Goal: Task Accomplishment & Management: Use online tool/utility

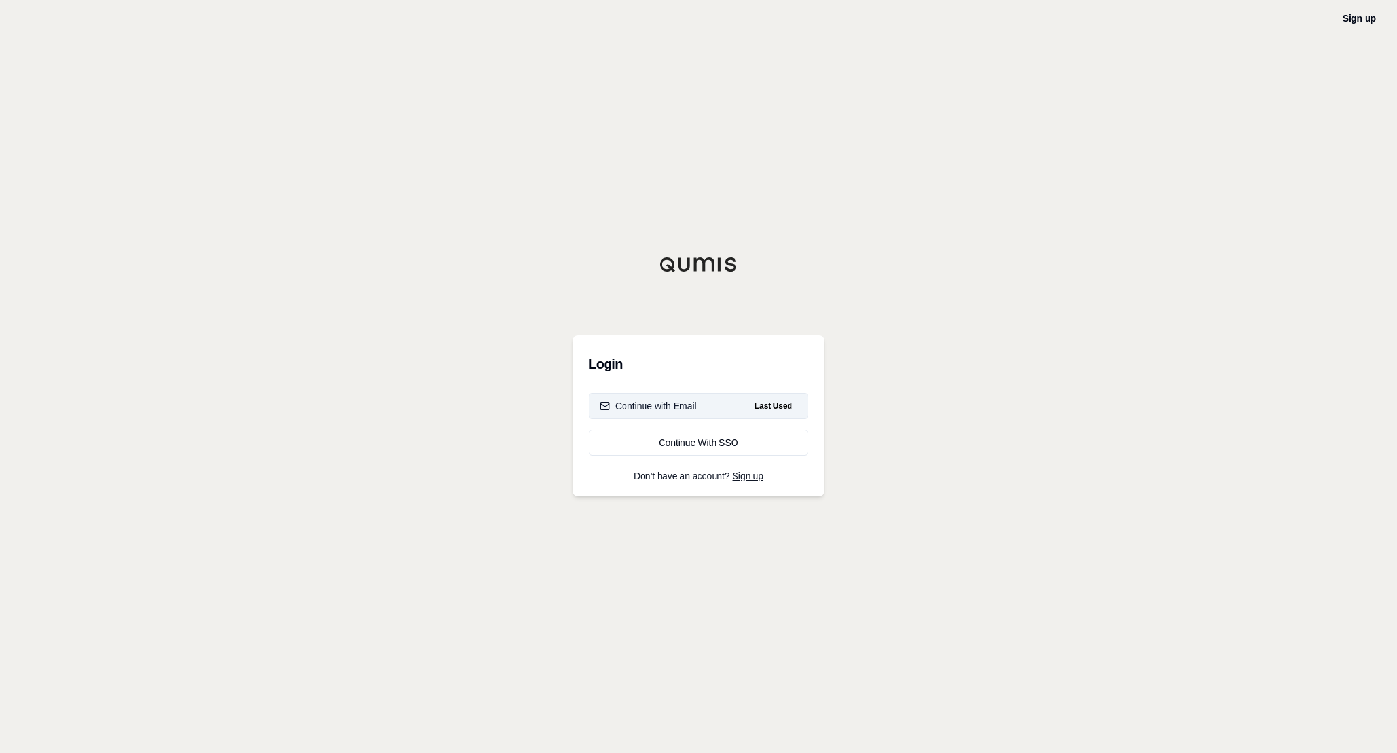
click at [683, 410] on div "Continue with Email" at bounding box center [648, 405] width 97 height 13
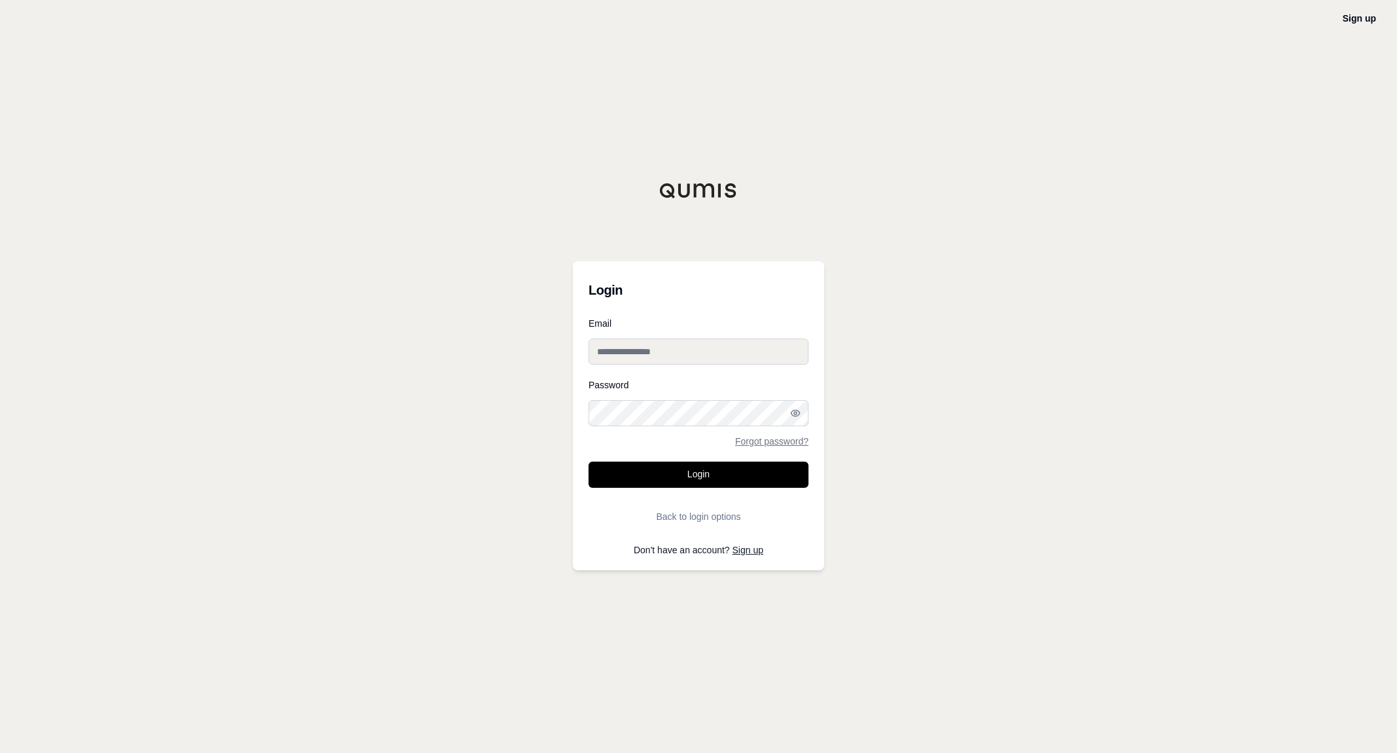
click at [678, 351] on input "Email" at bounding box center [698, 351] width 220 height 26
type input "**********"
click at [702, 473] on button "Login" at bounding box center [698, 475] width 220 height 26
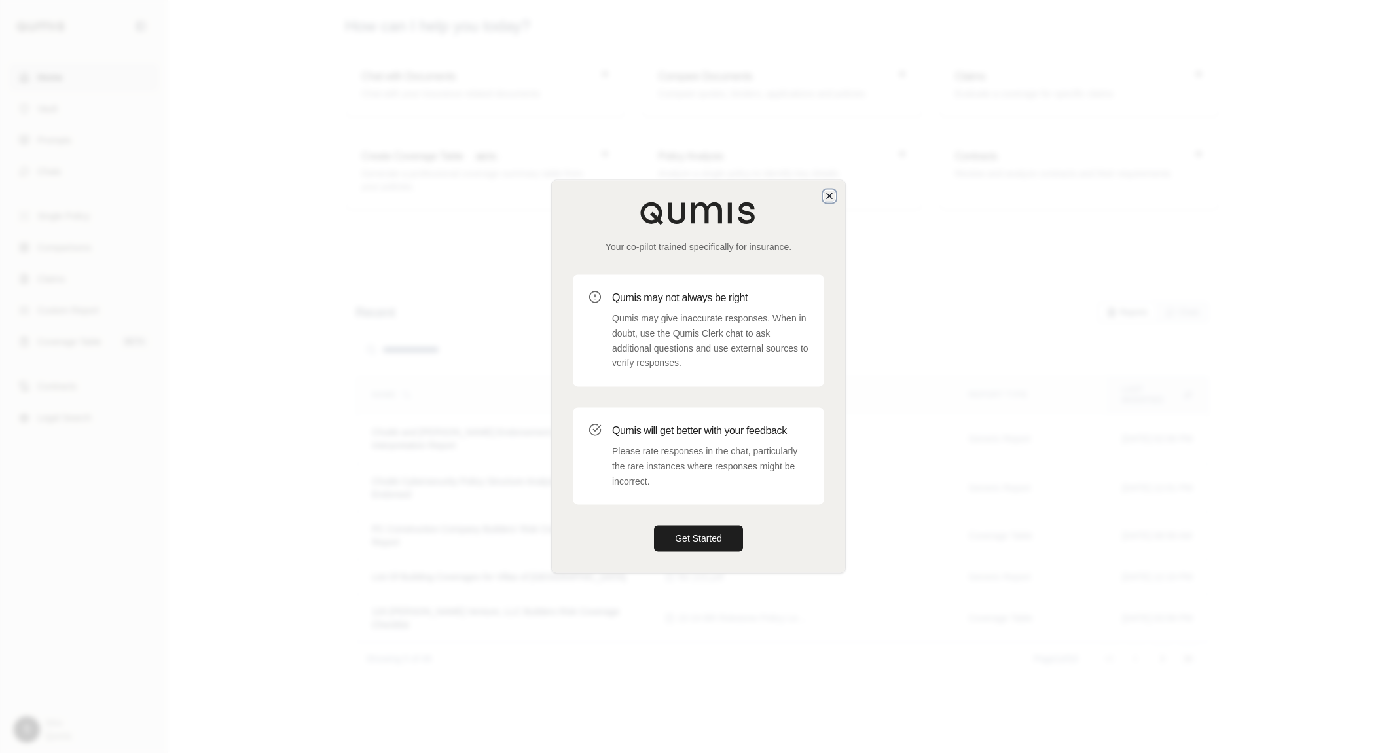
click at [829, 198] on icon "button" at bounding box center [829, 195] width 10 height 10
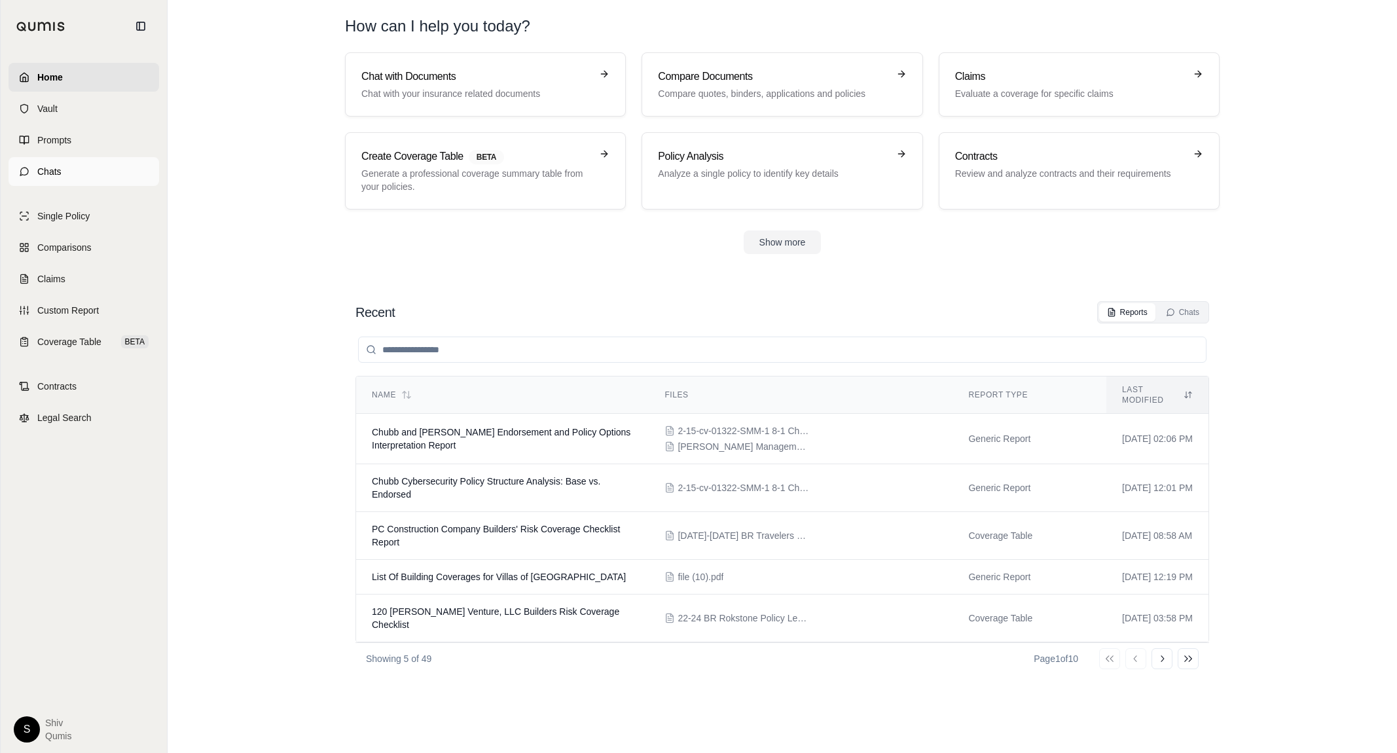
click at [50, 165] on span "Chats" at bounding box center [49, 171] width 24 height 13
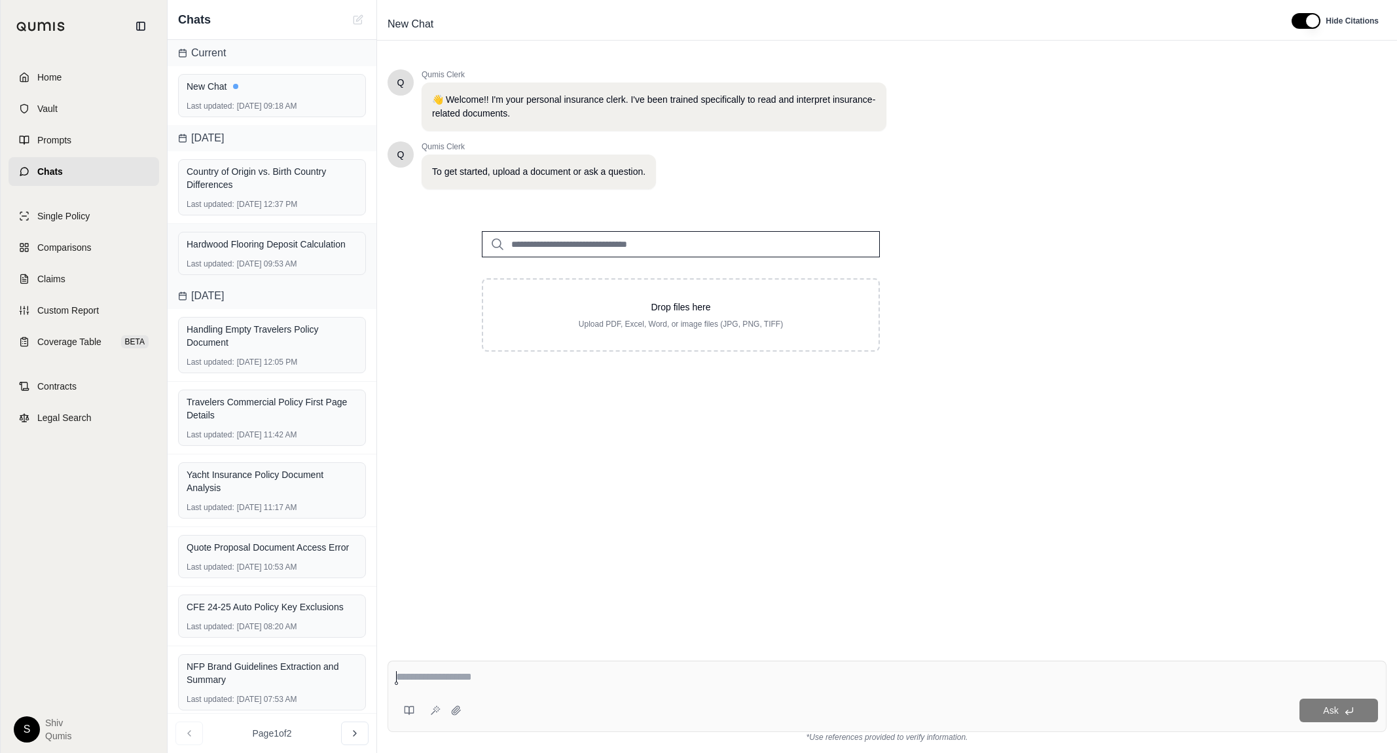
click at [346, 278] on div "Hardwood Flooring Deposit Calculation Last updated: [DATE] 09:53 AM" at bounding box center [272, 253] width 209 height 59
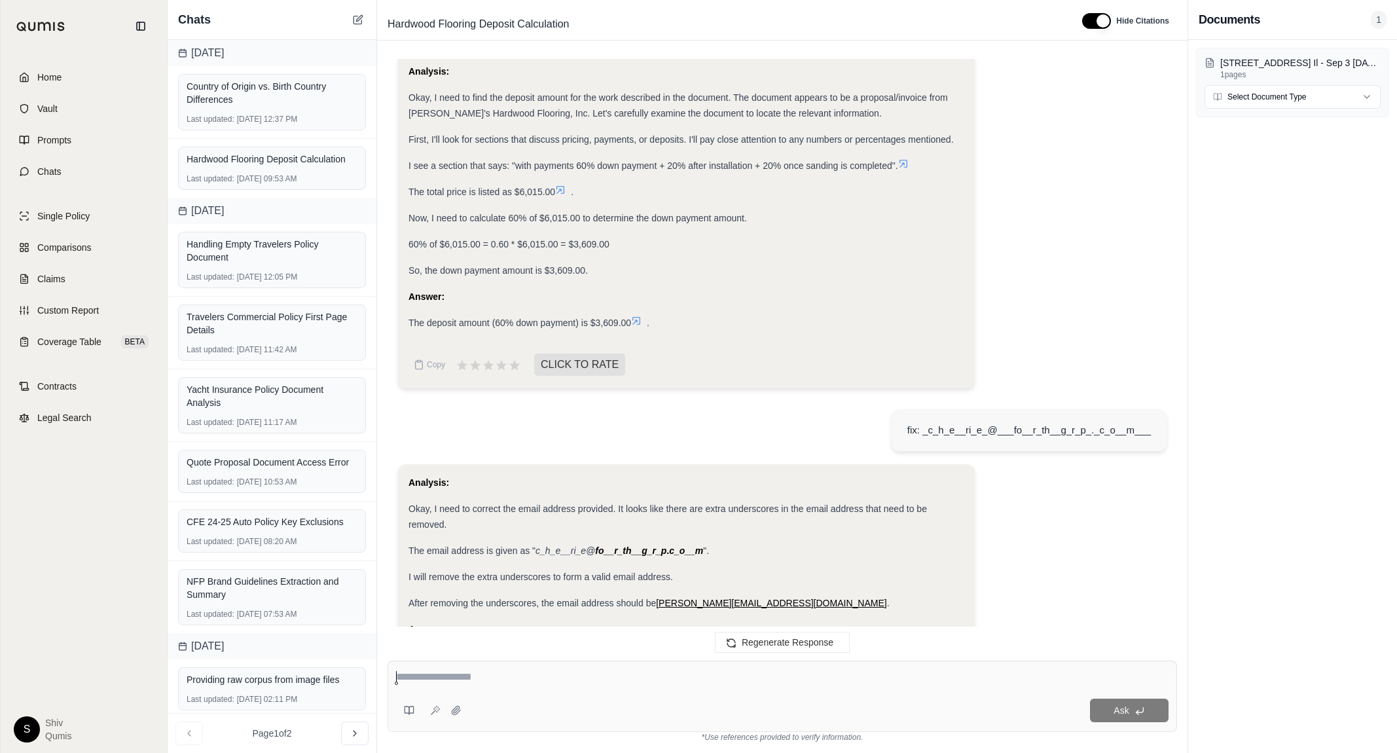
scroll to position [81, 0]
drag, startPoint x: 600, startPoint y: 270, endPoint x: 547, endPoint y: 272, distance: 53.0
click at [547, 272] on div "So, the down payment amount is $3,609.00." at bounding box center [686, 271] width 556 height 16
copy span "$3,609.00."
click at [587, 693] on div "Ask" at bounding box center [782, 696] width 789 height 71
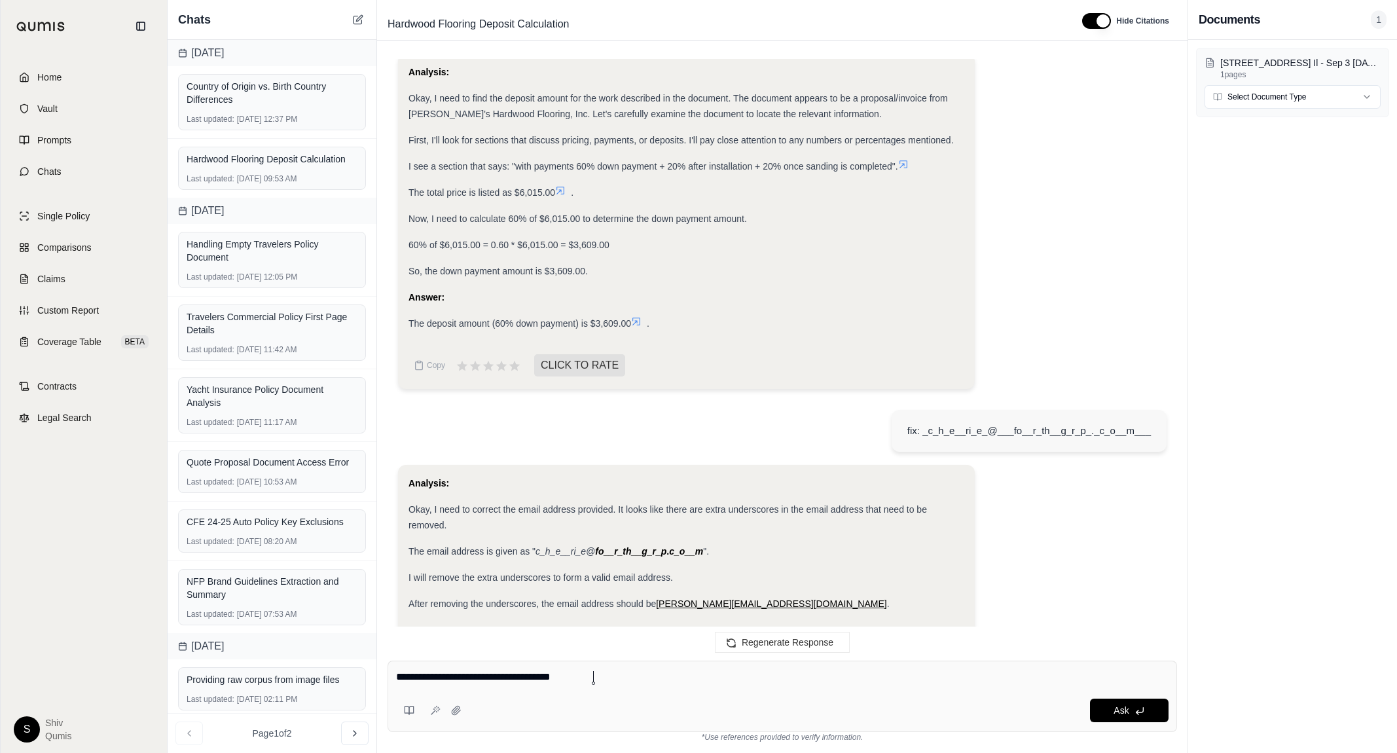
type textarea "**********"
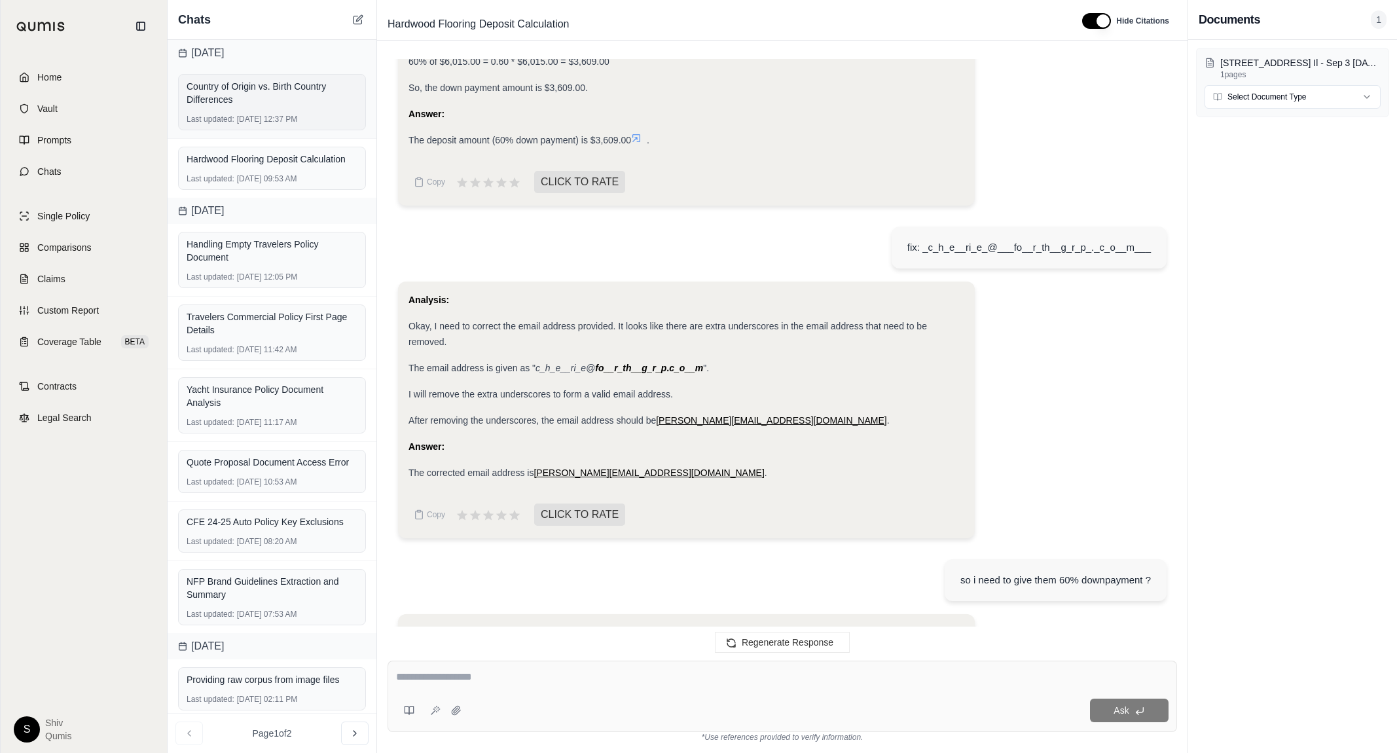
scroll to position [532, 0]
